Goal: Navigation & Orientation: Find specific page/section

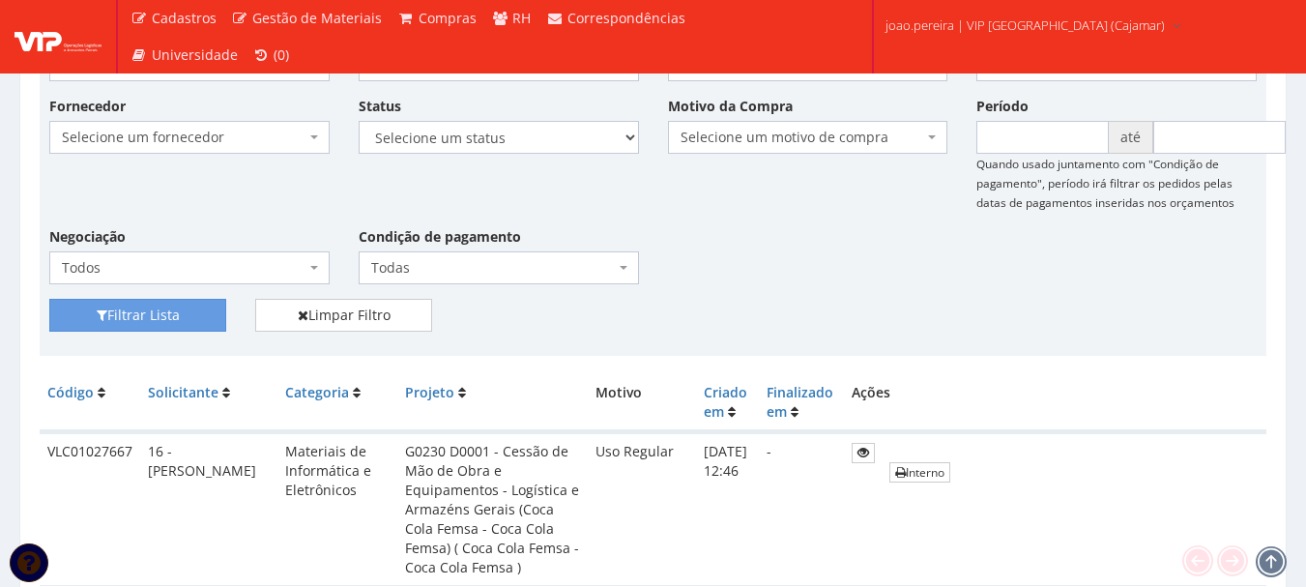
scroll to position [193, 0]
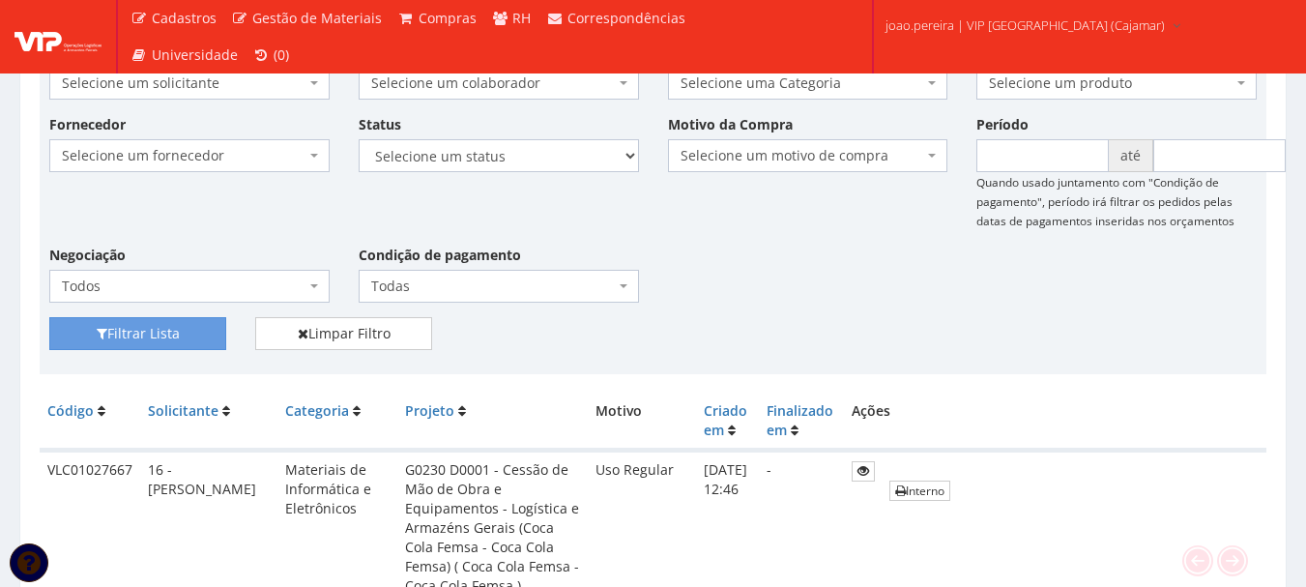
click at [801, 286] on div "Fornecedor Selecione um fornecedor ******** ******** 1000 MARCAS BRASIL 123 MIL…" at bounding box center [653, 215] width 1237 height 203
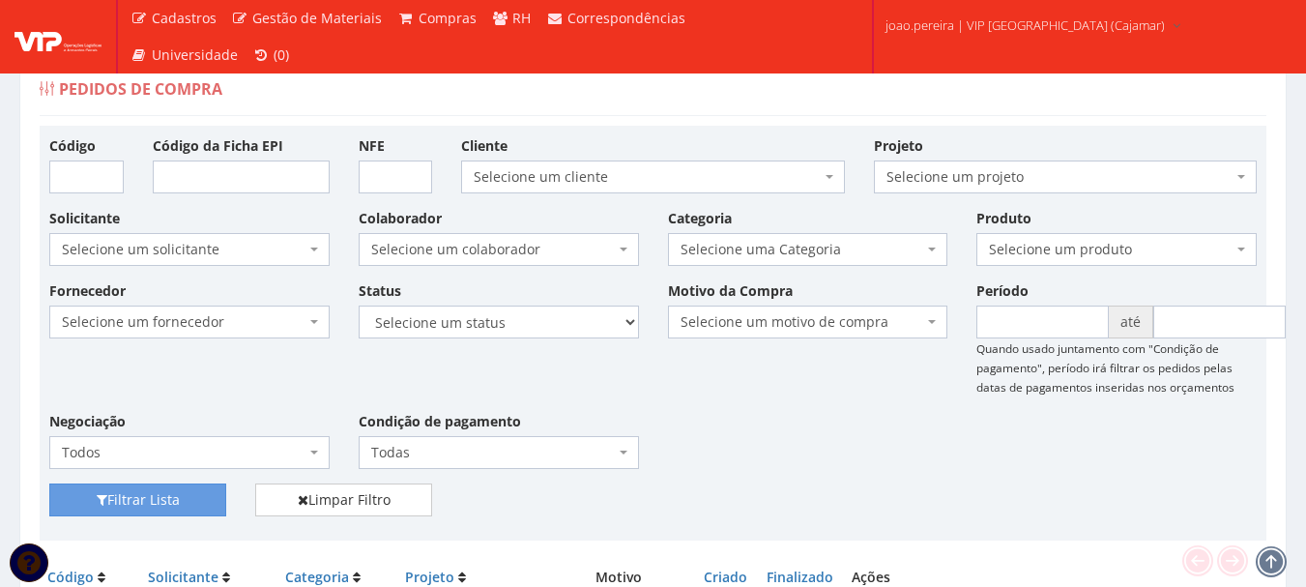
scroll to position [0, 0]
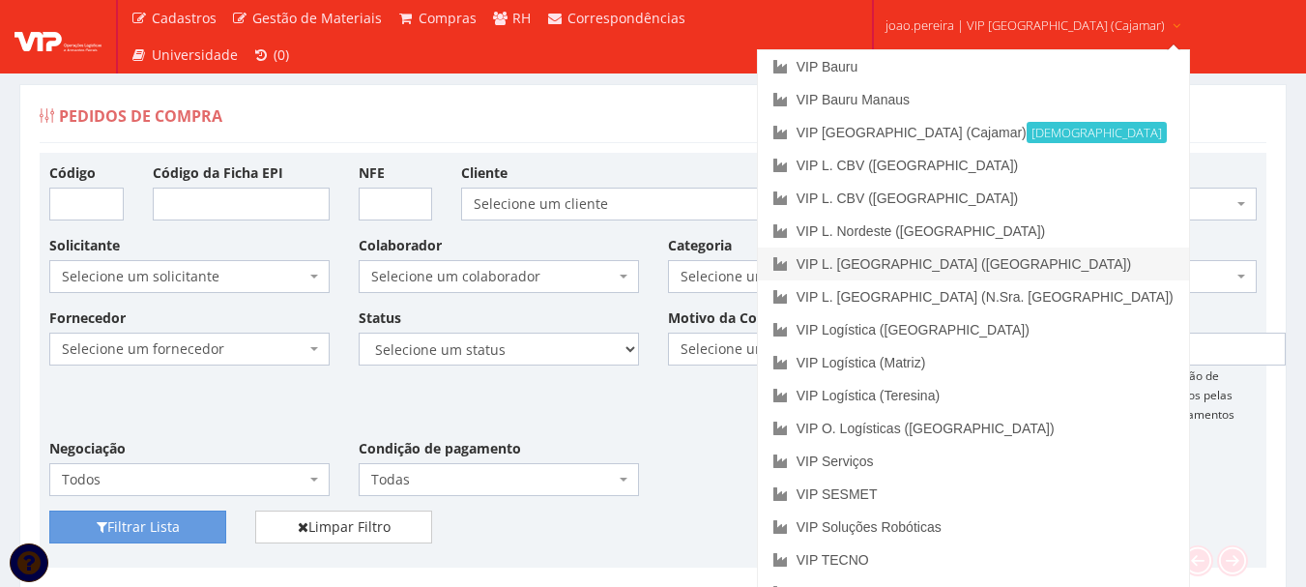
click at [1006, 266] on link "VIP L. [GEOGRAPHIC_DATA] ([GEOGRAPHIC_DATA])" at bounding box center [973, 264] width 431 height 33
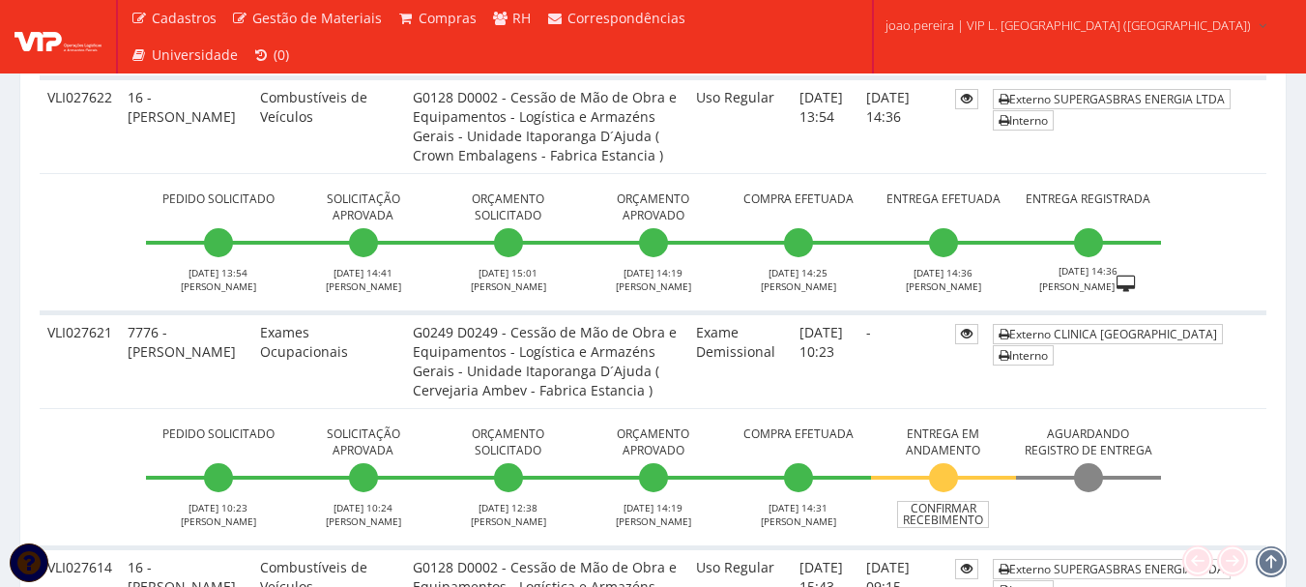
scroll to position [2708, 0]
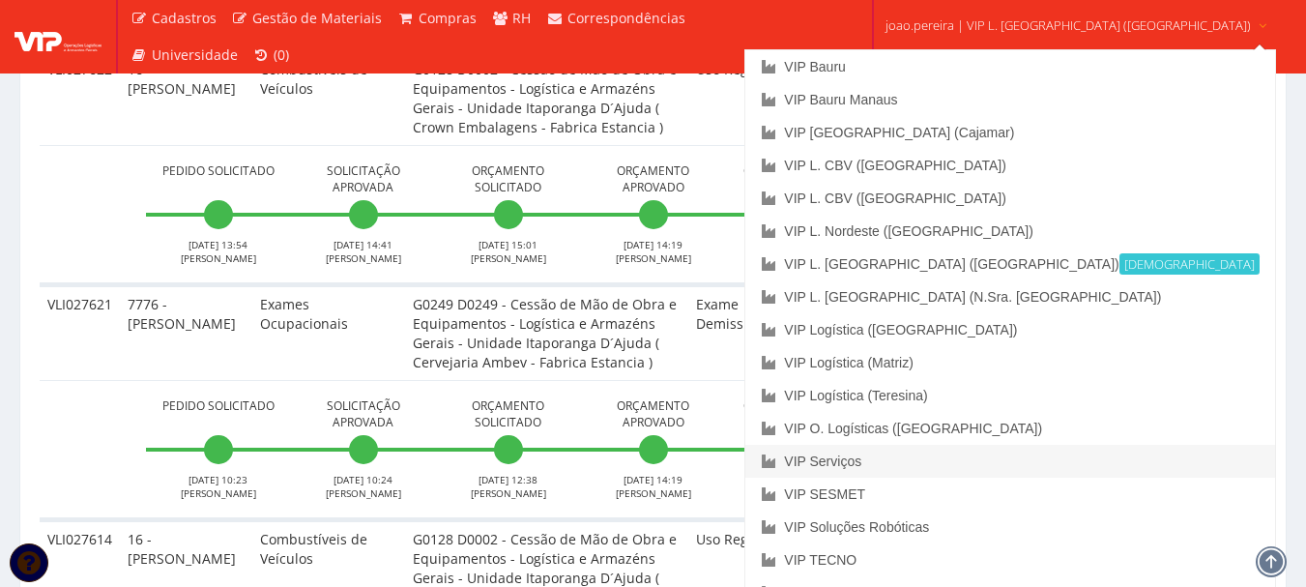
click at [967, 461] on link "VIP Serviços" at bounding box center [1010, 461] width 529 height 33
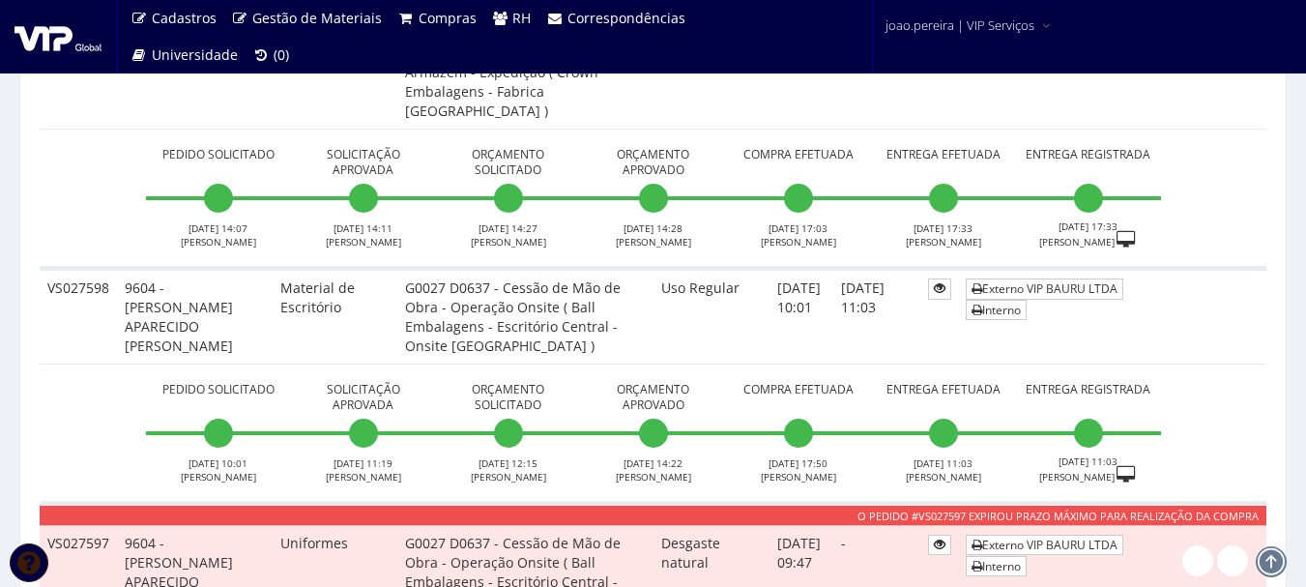
scroll to position [1644, 0]
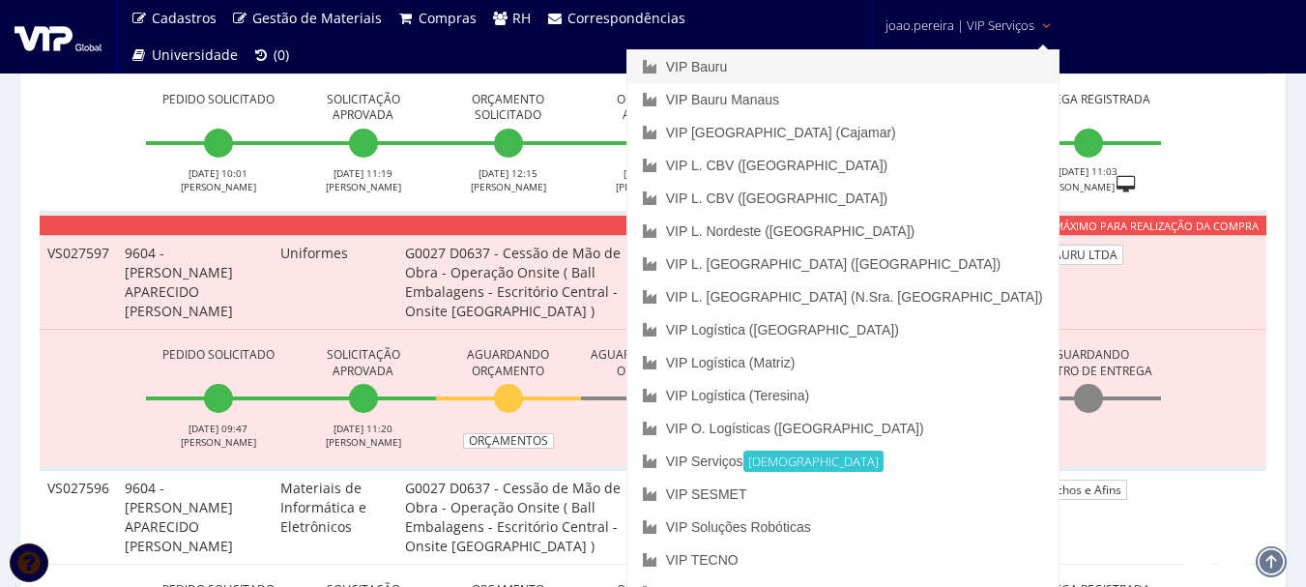
click at [865, 64] on link "VIP Bauru" at bounding box center [843, 66] width 431 height 33
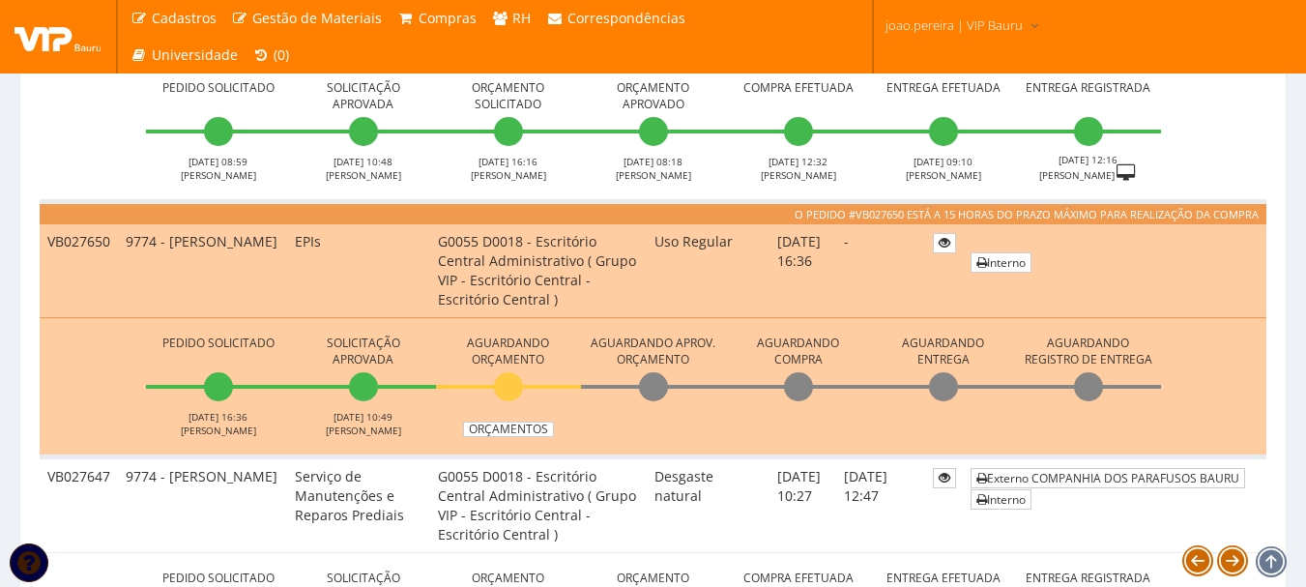
scroll to position [1547, 0]
